Goal: Information Seeking & Learning: Check status

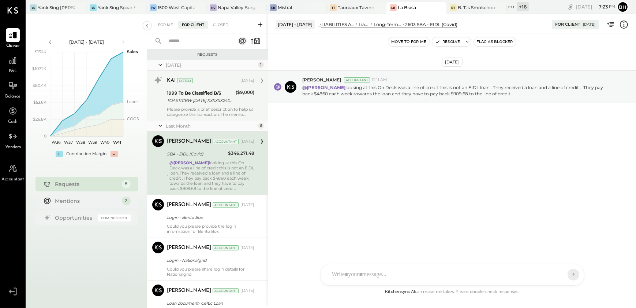
click at [186, 104] on div "1999 To Be Classified B/S TOAST/CBW [DATE] XXXXXX2400VQV2I TOAST/CBW [DATE] XXX…" at bounding box center [200, 97] width 67 height 16
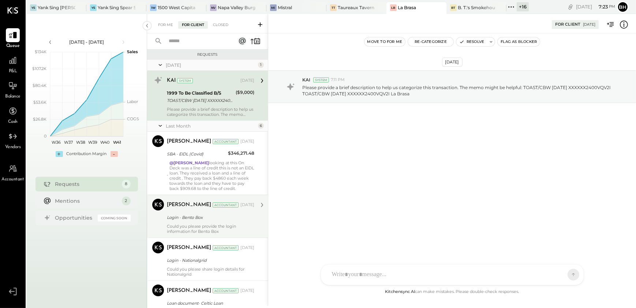
click at [194, 223] on div "Could you please provide the login information for Bento Box" at bounding box center [210, 228] width 87 height 10
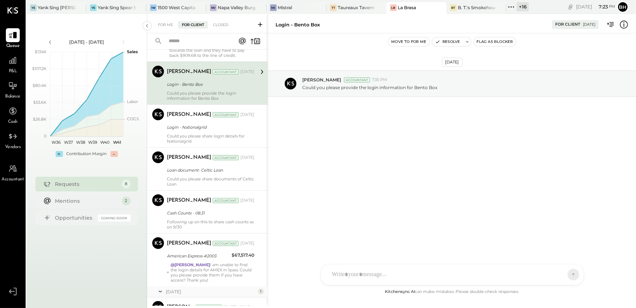
scroll to position [186, 0]
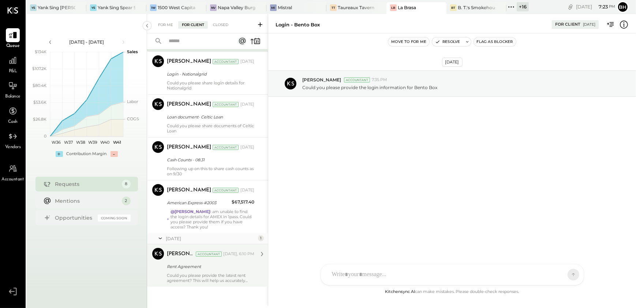
click at [202, 259] on div "[PERSON_NAME] Accountant [DATE], 6:10 PM" at bounding box center [210, 253] width 87 height 12
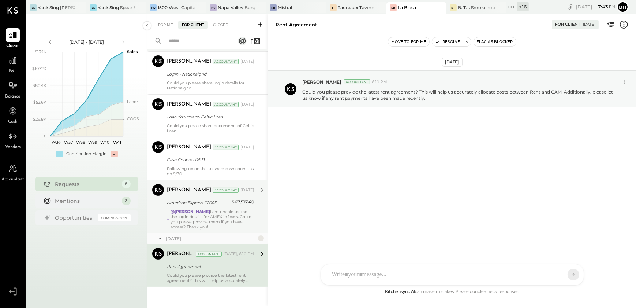
click at [198, 219] on div "@[PERSON_NAME] I am unable to find the login details for AMEX in 1pass. Could y…" at bounding box center [213, 219] width 84 height 21
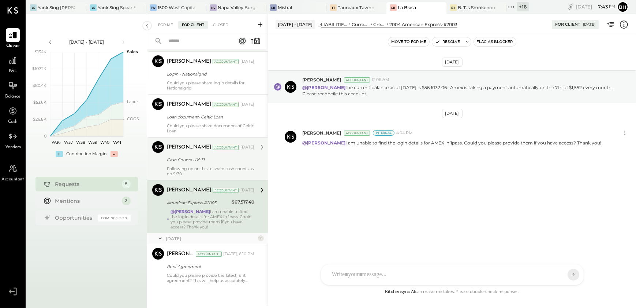
click at [199, 173] on div "Following up on this to share cash counts as on 9/30" at bounding box center [210, 171] width 87 height 10
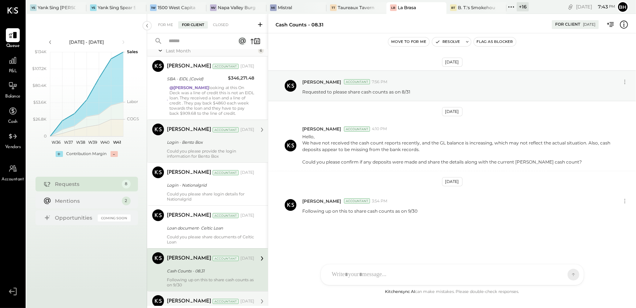
scroll to position [53, 0]
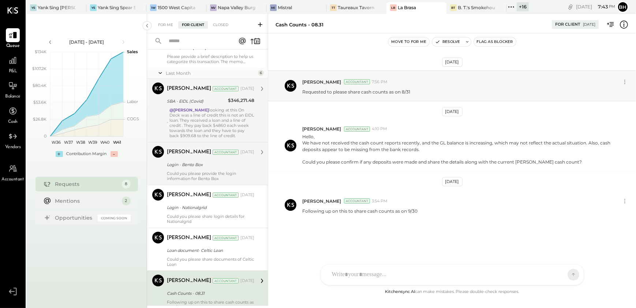
click at [197, 126] on div "@[PERSON_NAME] looking at this On Deck was a line of credit this is not an EIDL…" at bounding box center [212, 122] width 85 height 31
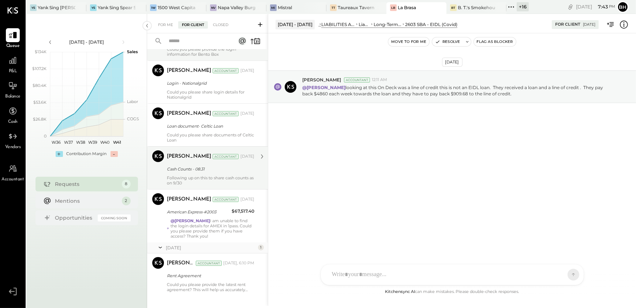
scroll to position [186, 0]
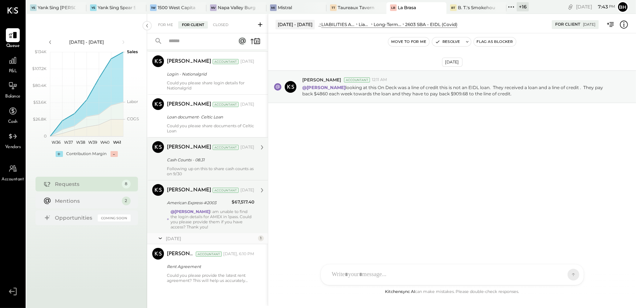
click at [219, 226] on div "@[PERSON_NAME] I am unable to find the login details for AMEX in 1pass. Could y…" at bounding box center [213, 219] width 84 height 21
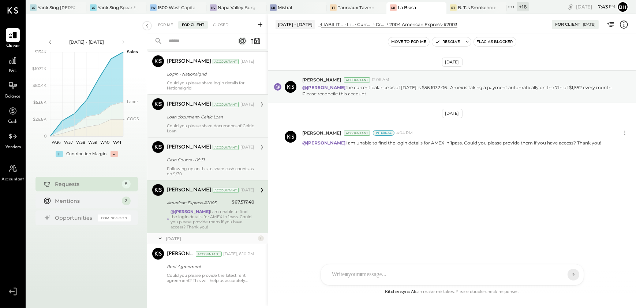
scroll to position [53, 0]
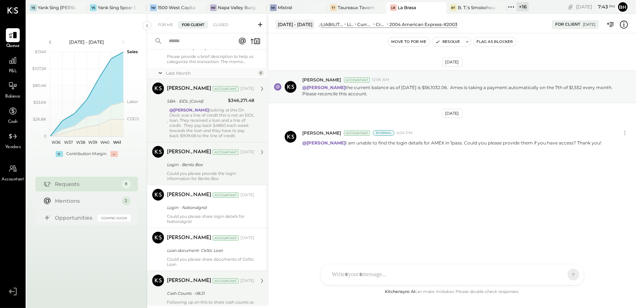
click at [195, 124] on div "@[PERSON_NAME] looking at this On Deck was a line of credit this is not an EIDL…" at bounding box center [212, 122] width 85 height 31
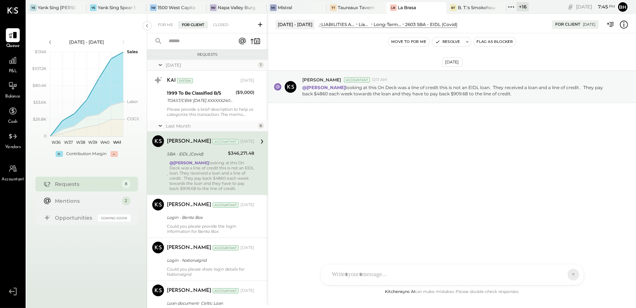
click at [339, 196] on div "[DATE] [PERSON_NAME] Accountant 12:11 AM @[PERSON_NAME] looking at this On Deck…" at bounding box center [452, 160] width 368 height 254
